Goal: Task Accomplishment & Management: Use online tool/utility

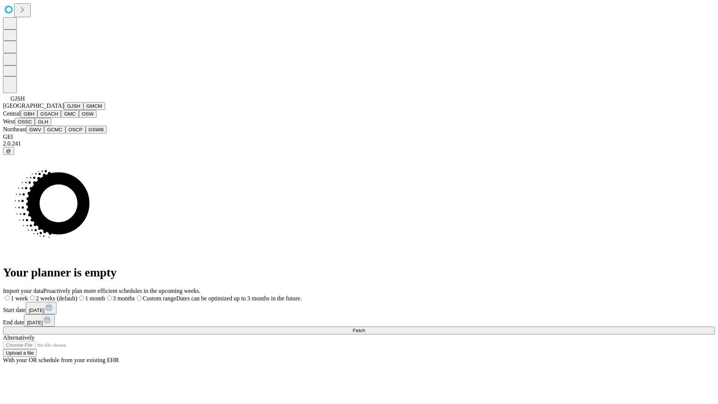
click at [64, 110] on button "GJSH" at bounding box center [73, 106] width 19 height 8
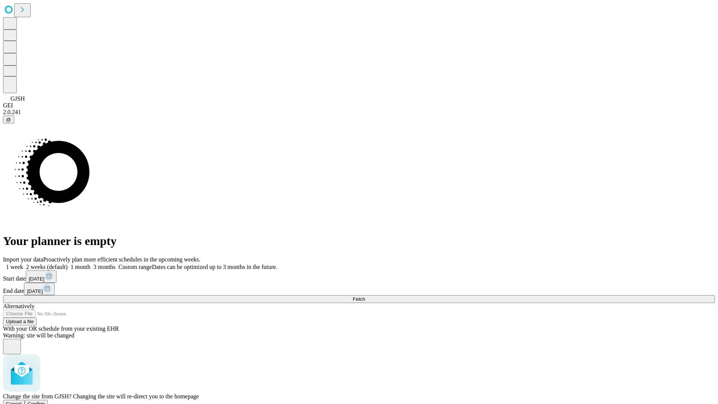
click at [45, 401] on span "Confirm" at bounding box center [37, 404] width 18 height 6
click at [90, 263] on label "1 month" at bounding box center [79, 266] width 23 height 6
click at [365, 296] on span "Fetch" at bounding box center [358, 299] width 12 height 6
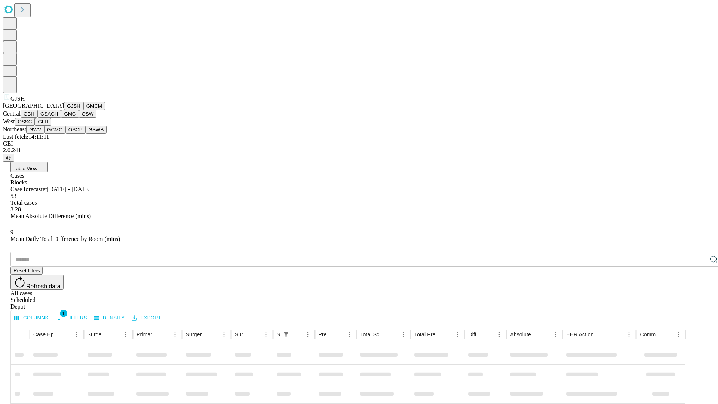
click at [83, 110] on button "GMCM" at bounding box center [94, 106] width 22 height 8
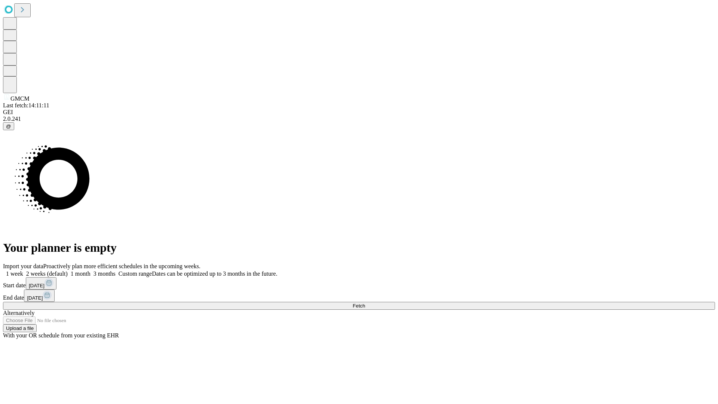
click at [90, 270] on label "1 month" at bounding box center [79, 273] width 23 height 6
click at [365, 303] on span "Fetch" at bounding box center [358, 306] width 12 height 6
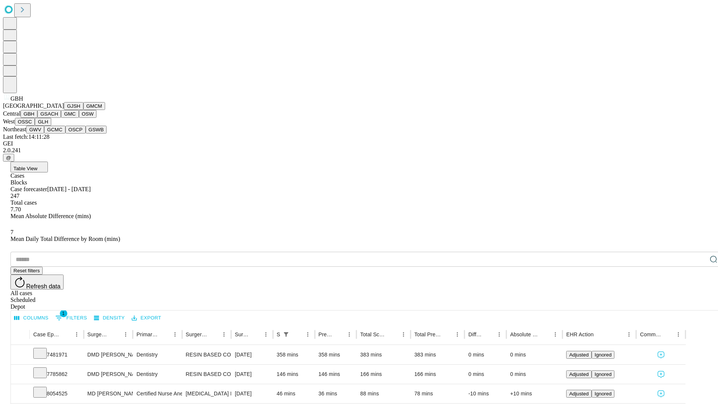
click at [58, 118] on button "GSACH" at bounding box center [49, 114] width 24 height 8
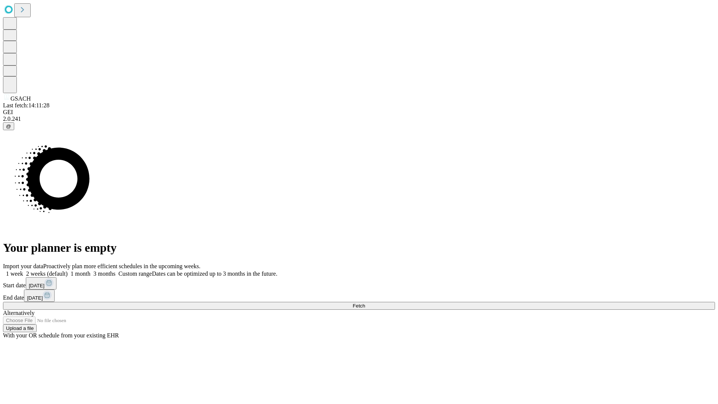
click at [90, 270] on label "1 month" at bounding box center [79, 273] width 23 height 6
click at [365, 303] on span "Fetch" at bounding box center [358, 306] width 12 height 6
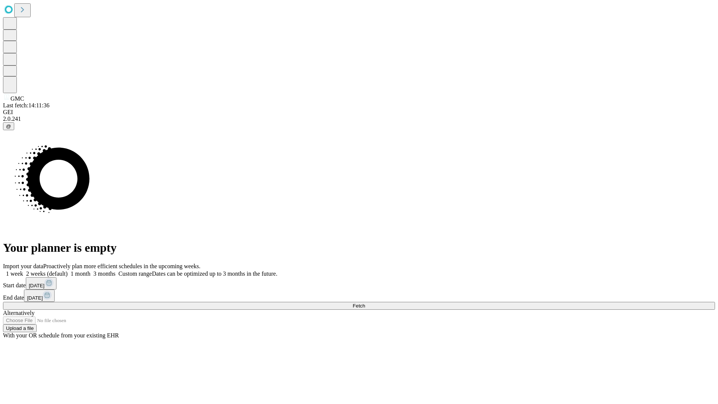
click at [90, 270] on label "1 month" at bounding box center [79, 273] width 23 height 6
click at [365, 303] on span "Fetch" at bounding box center [358, 306] width 12 height 6
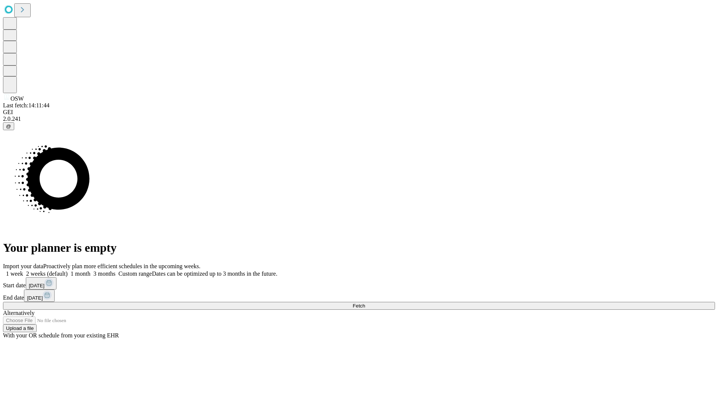
click at [90, 270] on label "1 month" at bounding box center [79, 273] width 23 height 6
click at [365, 303] on span "Fetch" at bounding box center [358, 306] width 12 height 6
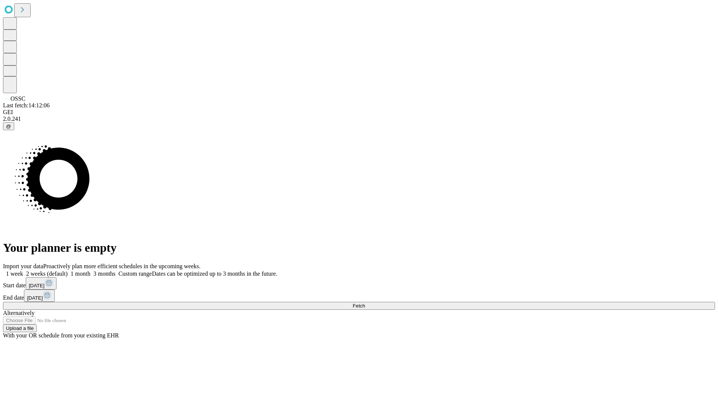
click at [90, 270] on label "1 month" at bounding box center [79, 273] width 23 height 6
click at [365, 303] on span "Fetch" at bounding box center [358, 306] width 12 height 6
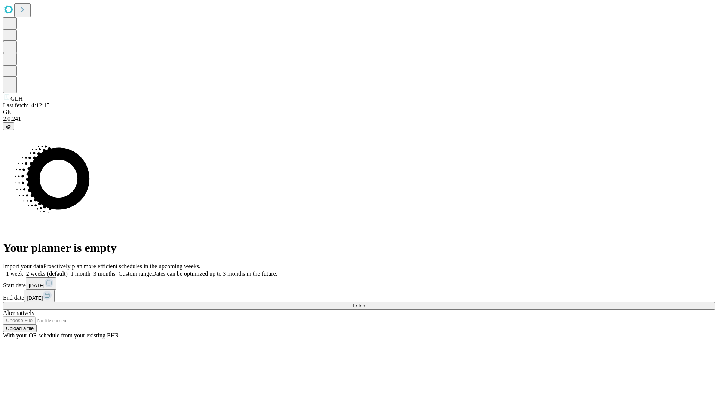
click at [90, 270] on label "1 month" at bounding box center [79, 273] width 23 height 6
click at [365, 303] on span "Fetch" at bounding box center [358, 306] width 12 height 6
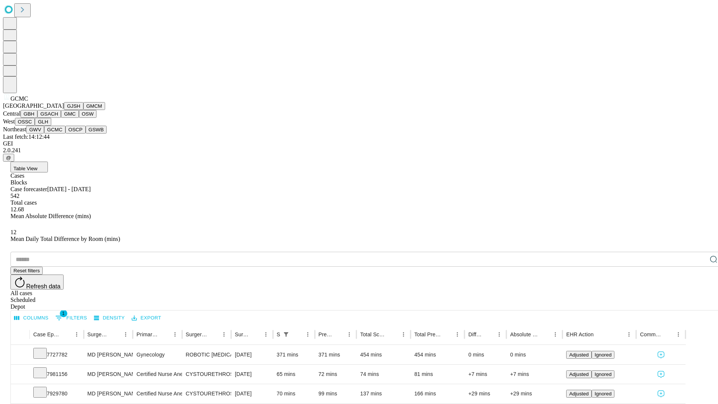
click at [65, 133] on button "OSCP" at bounding box center [75, 130] width 20 height 8
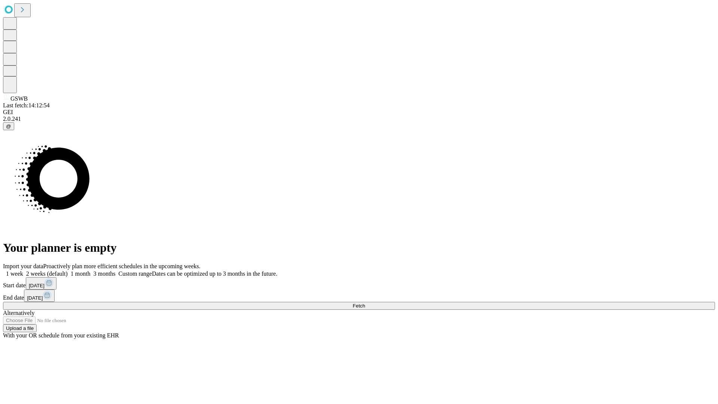
click at [90, 270] on label "1 month" at bounding box center [79, 273] width 23 height 6
click at [365, 303] on span "Fetch" at bounding box center [358, 306] width 12 height 6
